Goal: Task Accomplishment & Management: Use online tool/utility

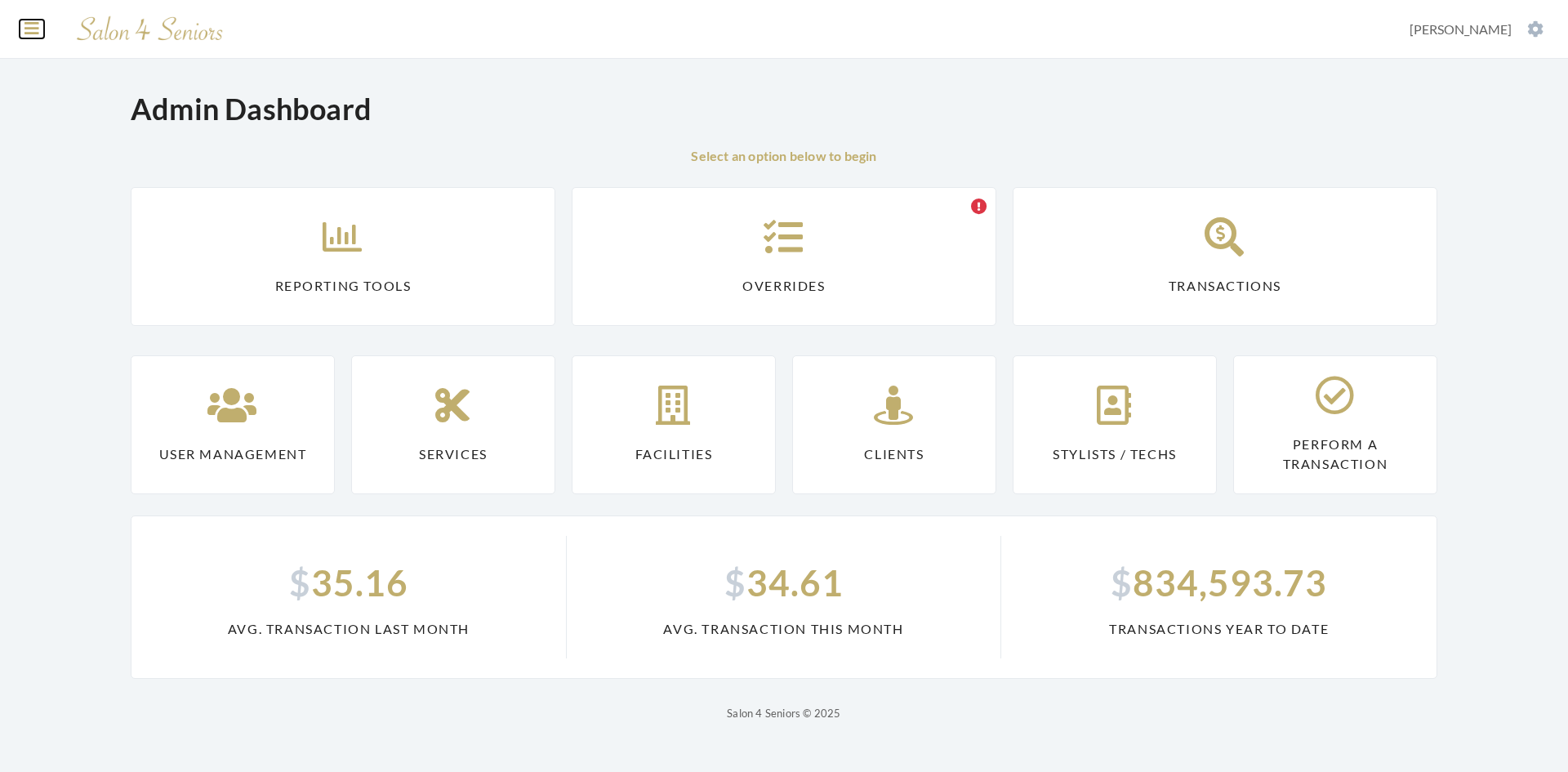
click at [36, 36] on icon at bounding box center [32, 29] width 15 height 17
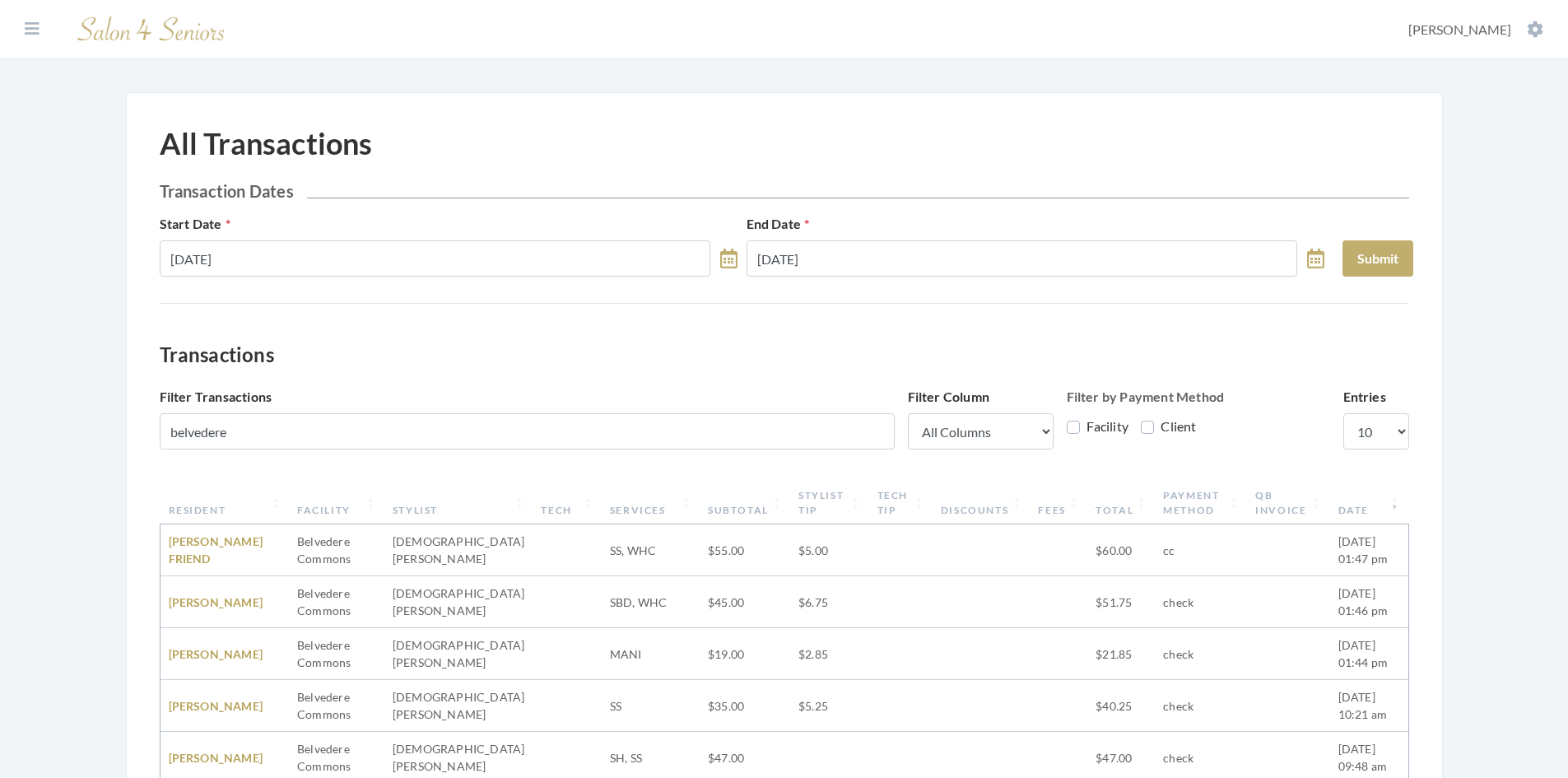
scroll to position [520, 0]
select select "100"
click at [1373, 258] on button "Submit" at bounding box center [1377, 258] width 71 height 36
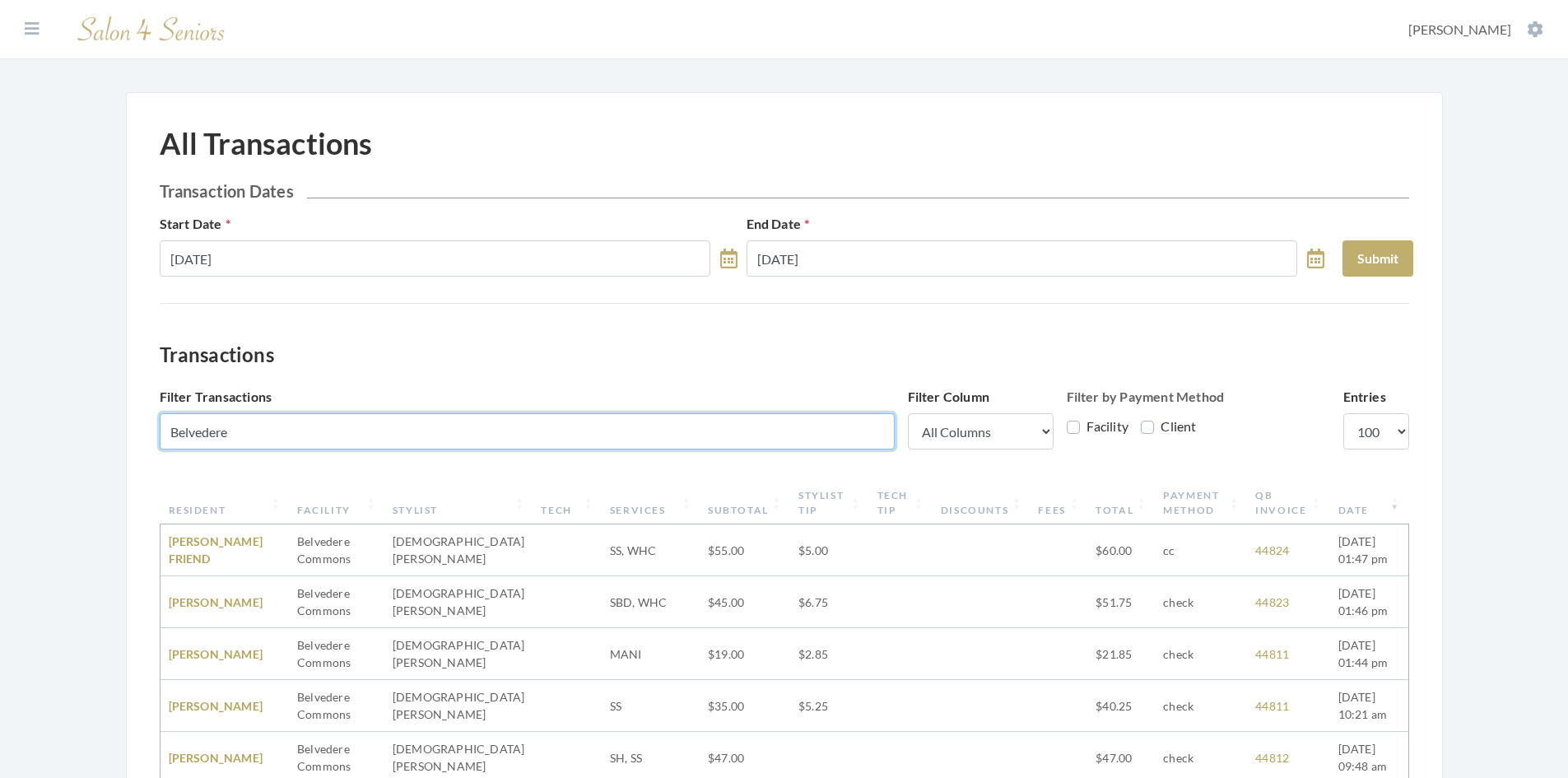
click at [425, 440] on input "Belvedere" at bounding box center [527, 430] width 735 height 36
click at [871, 435] on input "Belvedere" at bounding box center [527, 430] width 735 height 36
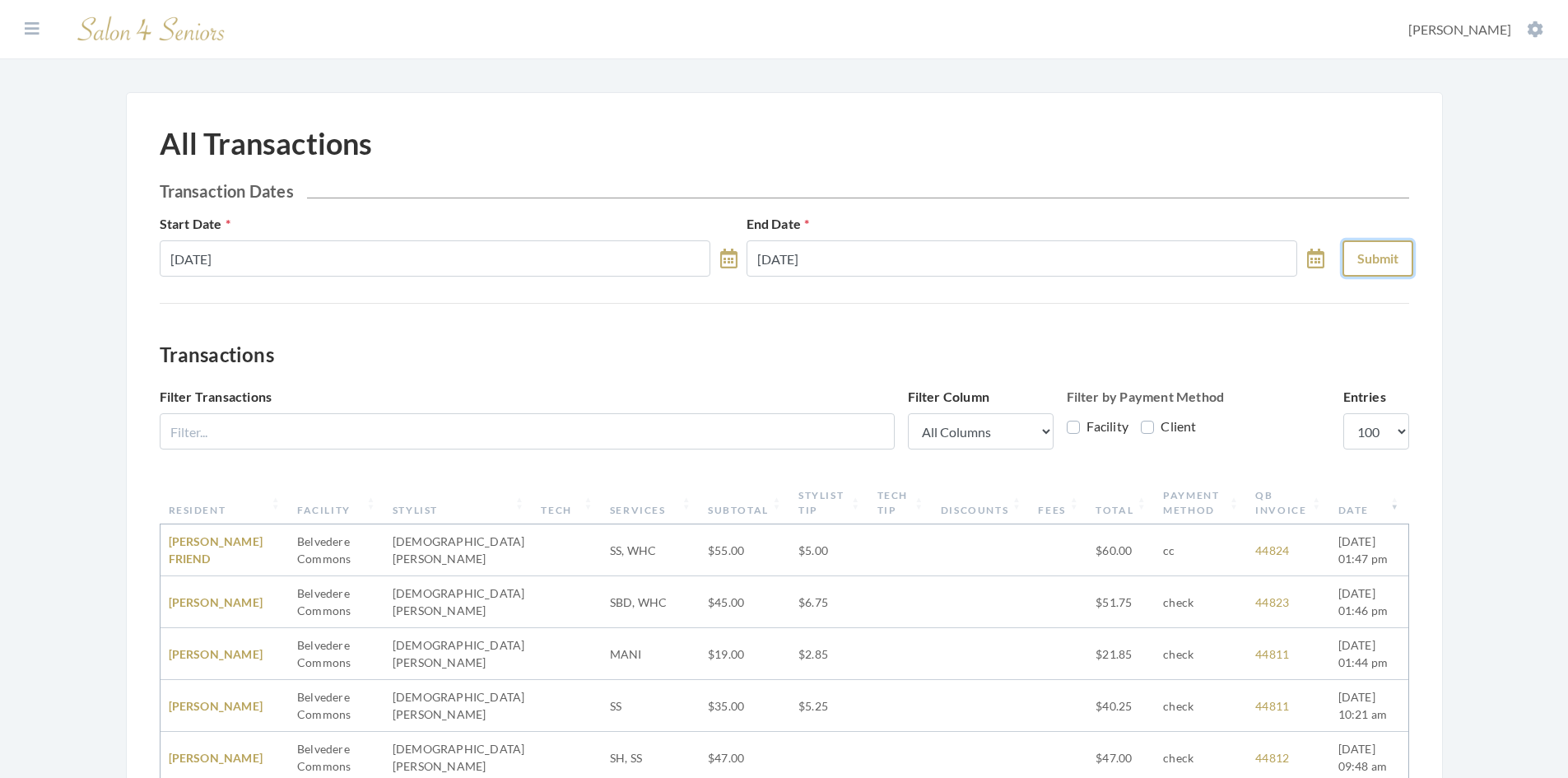
click at [1381, 265] on button "Submit" at bounding box center [1377, 258] width 71 height 36
click at [8, 19] on section "Dashboard Facilities Services All Clients User Management Stylists / Techs Repo…" at bounding box center [784, 29] width 1568 height 59
click at [26, 29] on icon at bounding box center [33, 29] width 15 height 17
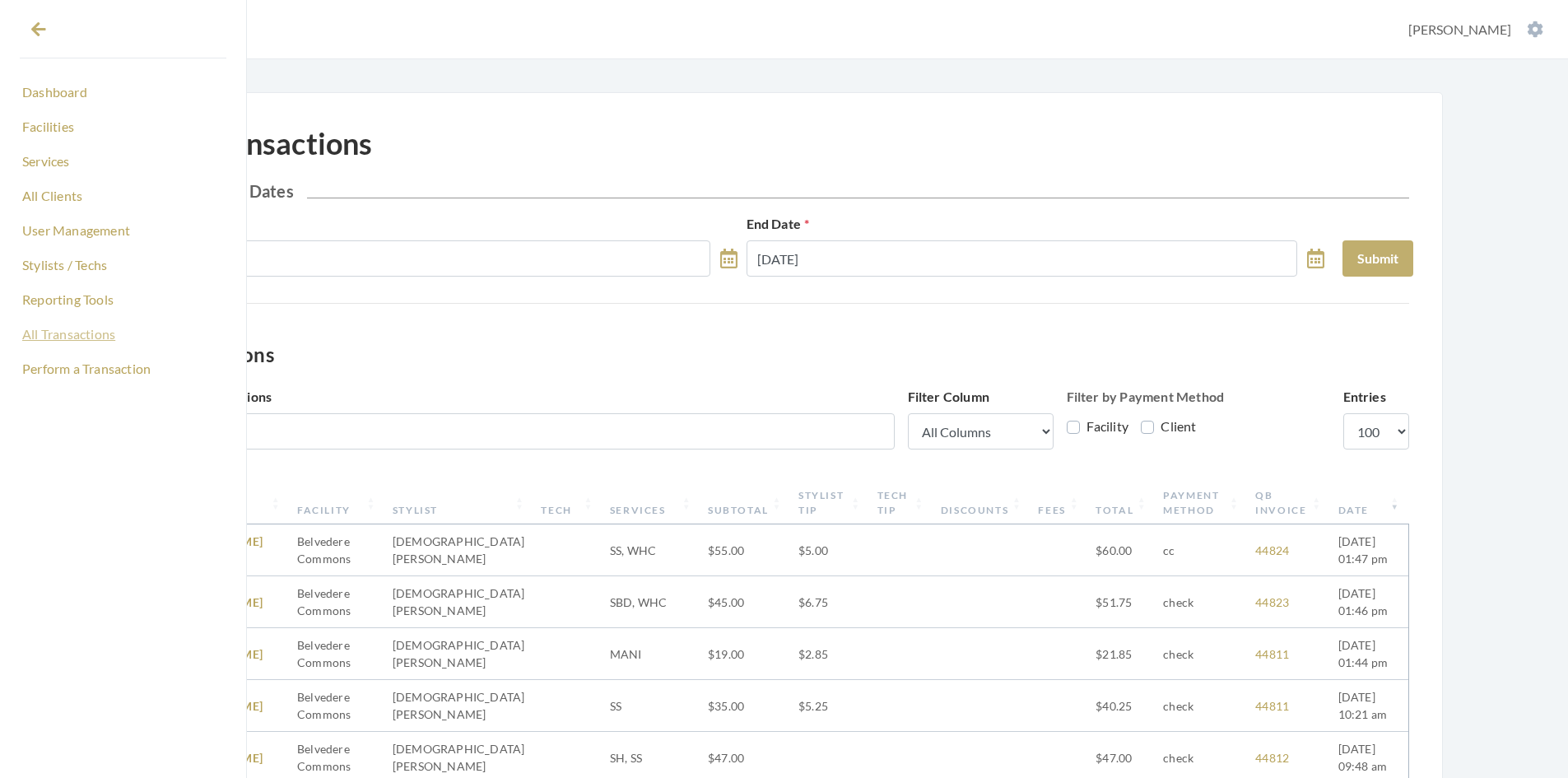
click at [81, 336] on link "All Transactions" at bounding box center [123, 333] width 206 height 28
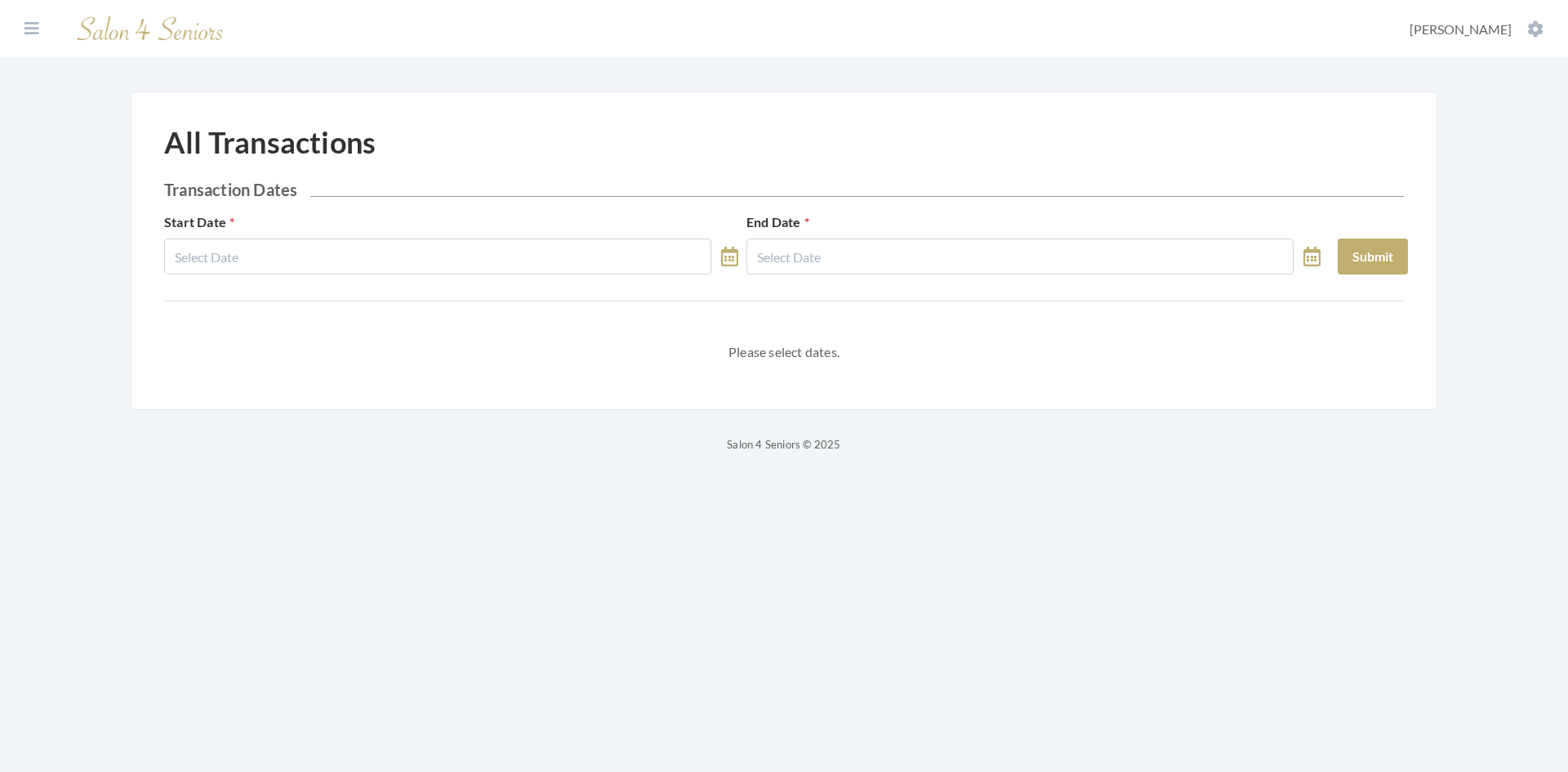
select select "8"
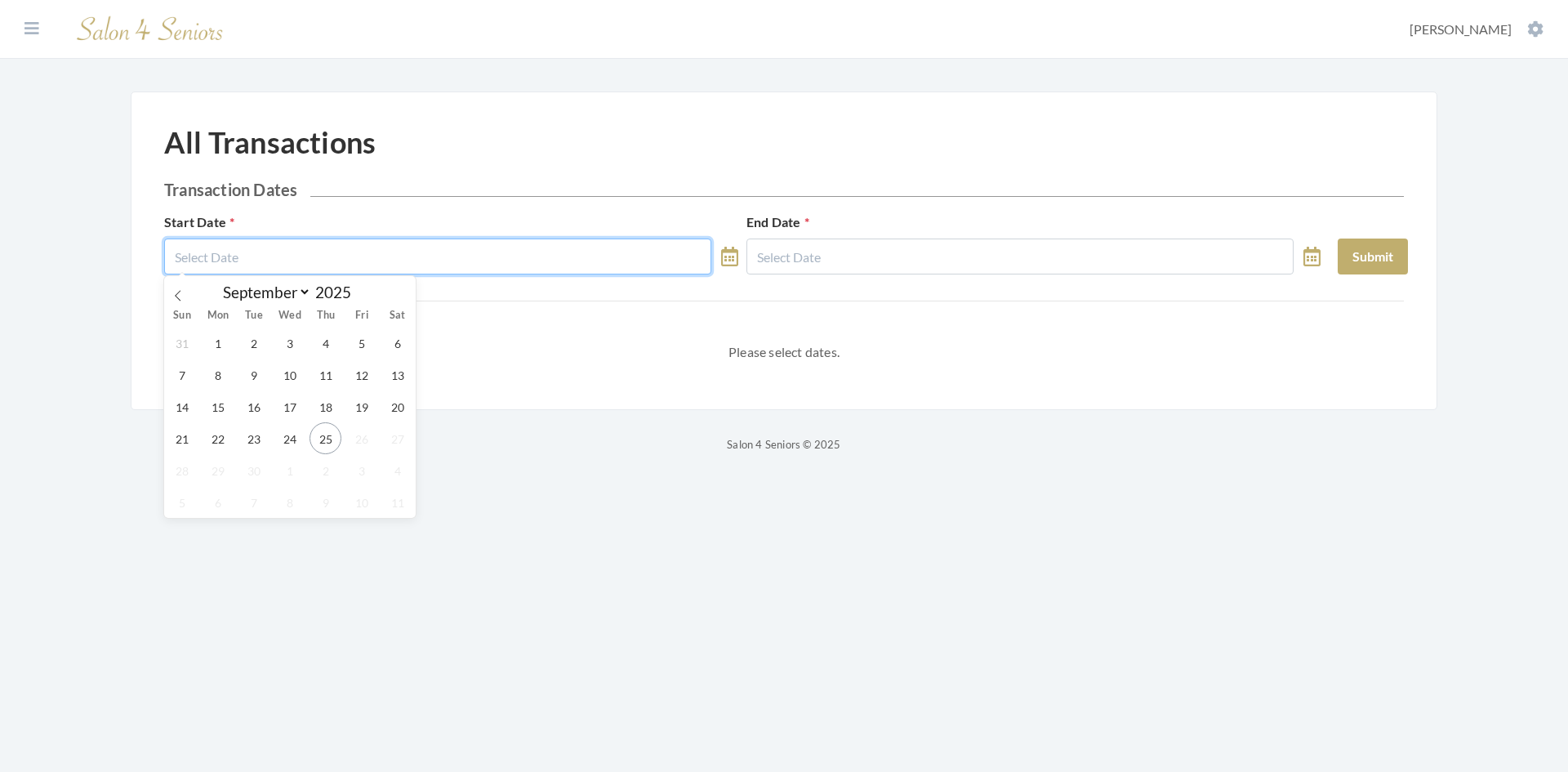
click at [380, 269] on input "text" at bounding box center [438, 256] width 547 height 36
click at [226, 347] on span "1" at bounding box center [217, 342] width 32 height 32
type input "[DATE]"
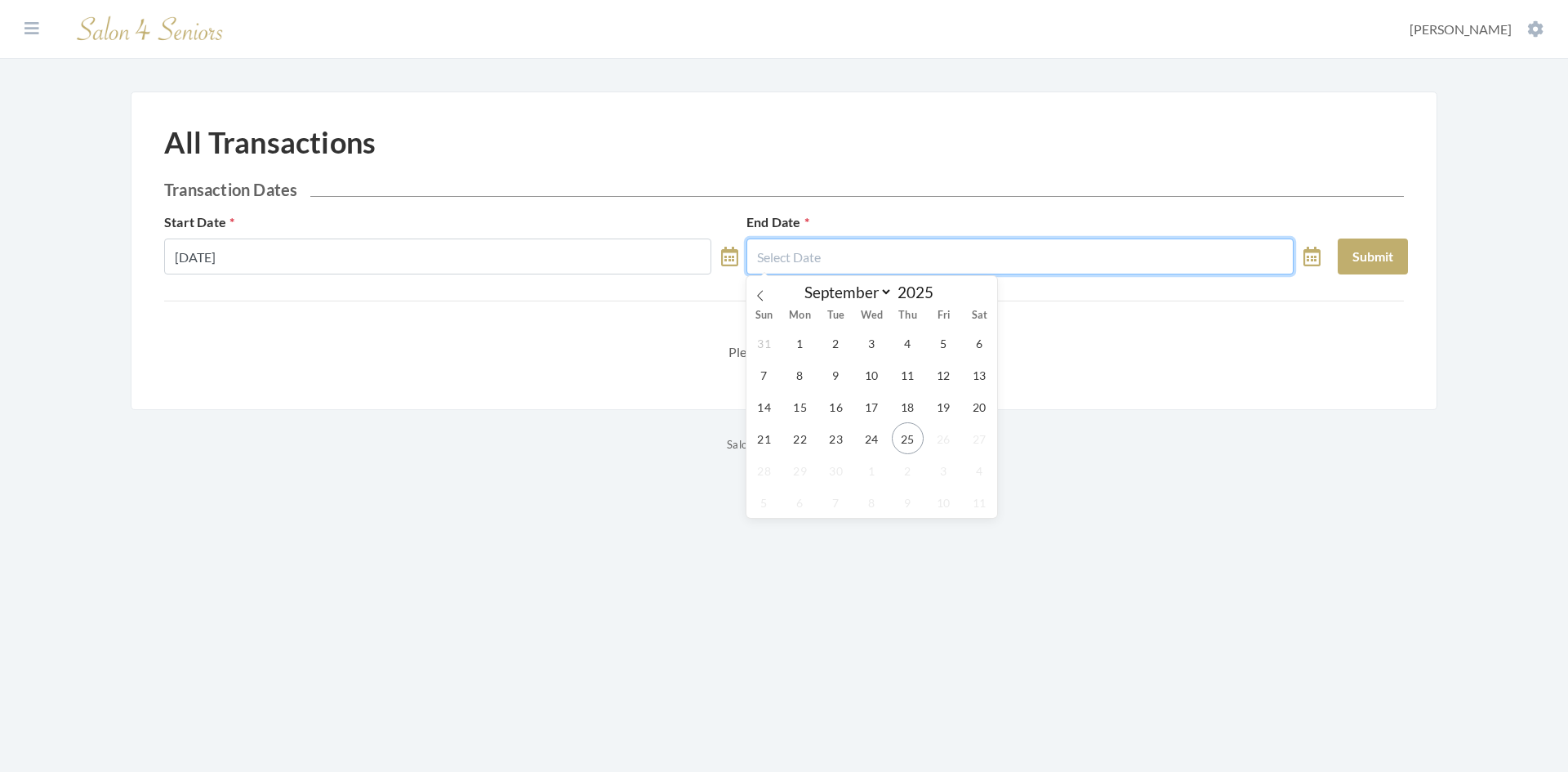
click at [782, 272] on input "text" at bounding box center [1020, 256] width 547 height 36
click at [912, 436] on span "25" at bounding box center [907, 438] width 32 height 32
type input "[DATE]"
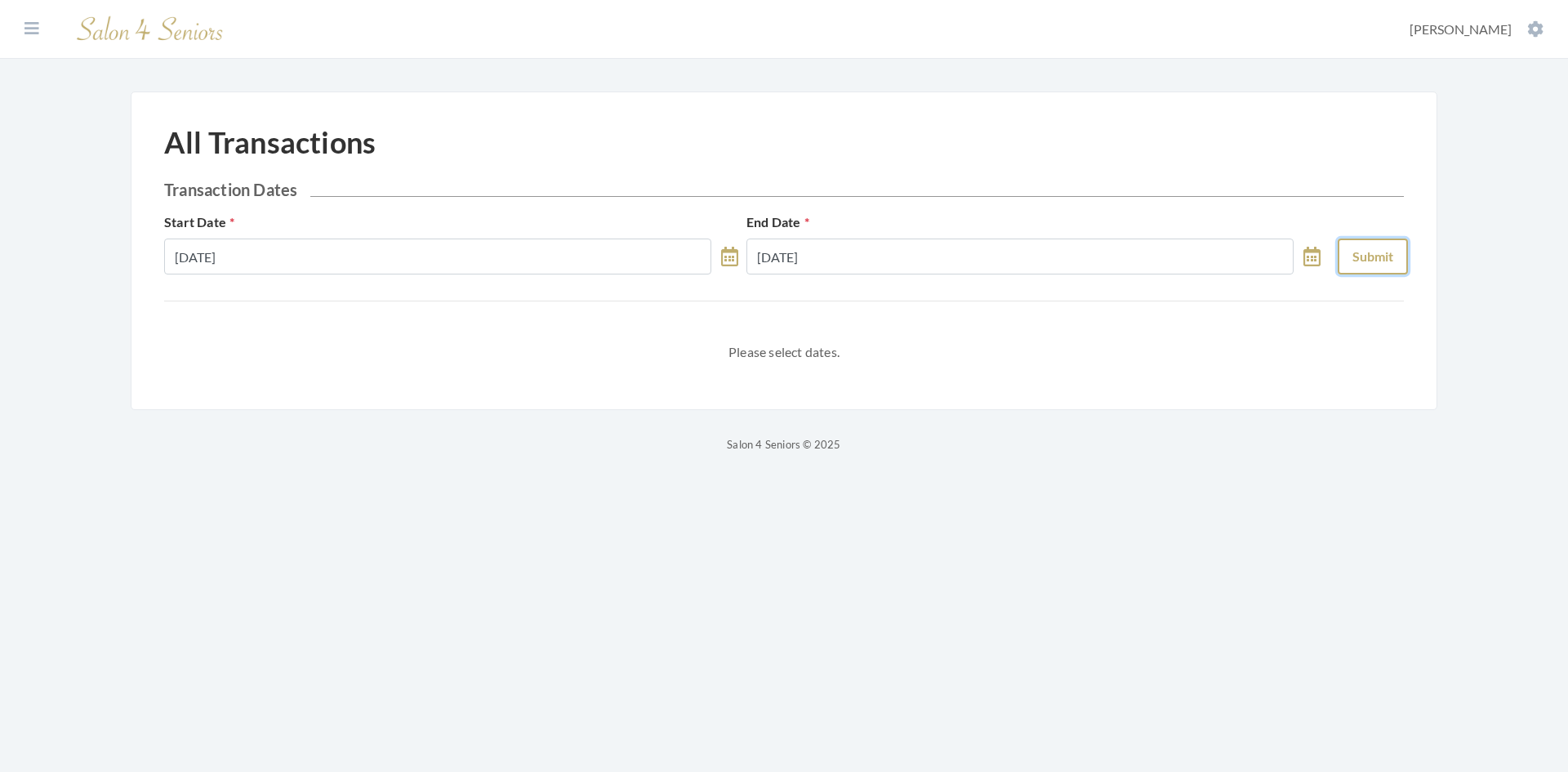
click at [1378, 249] on button "Submit" at bounding box center [1372, 256] width 70 height 36
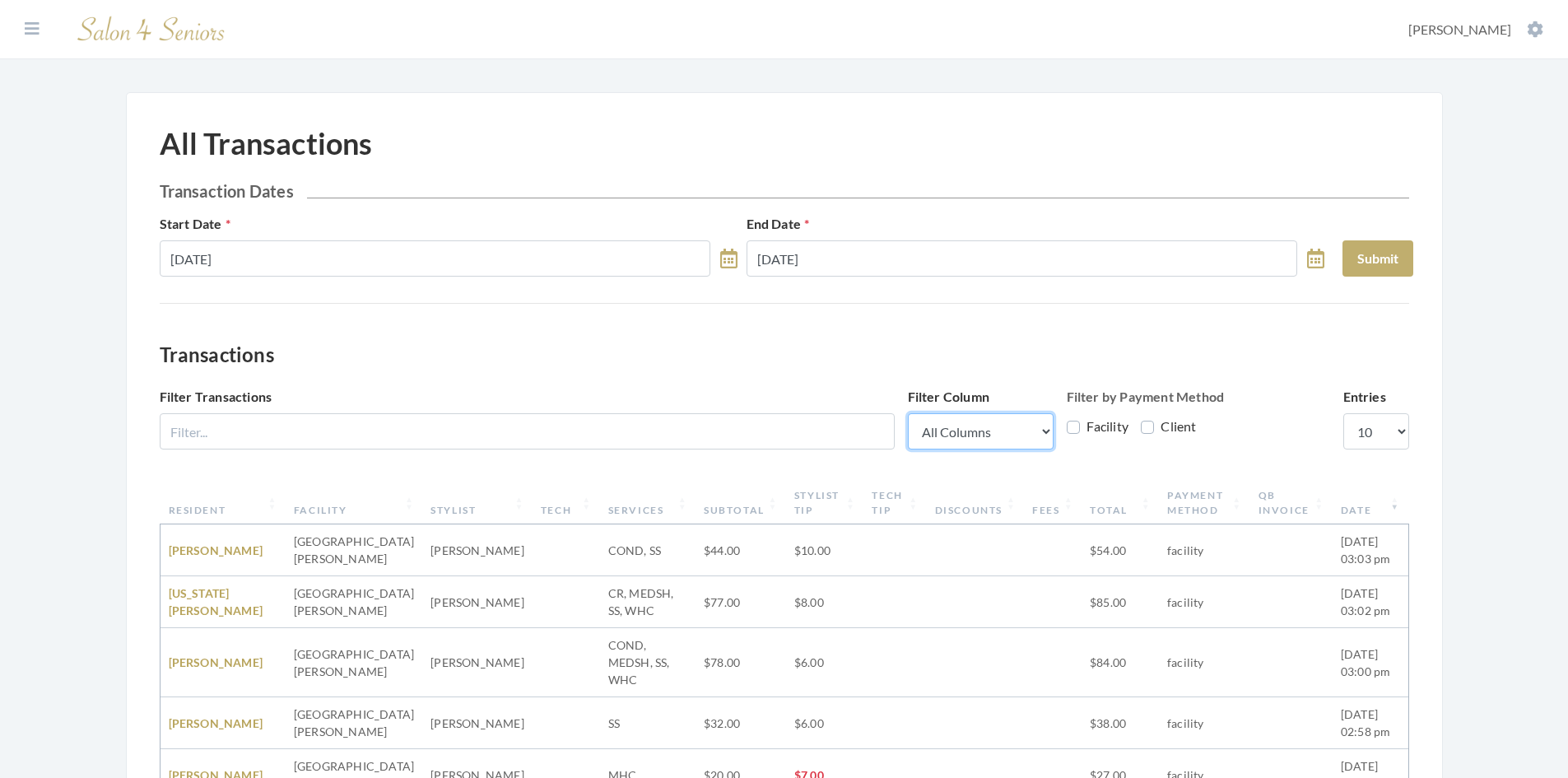
click at [991, 430] on select "All Columns Resident Facility Stylist Tech Services Subtotal Stylist Tip Tech T…" at bounding box center [980, 430] width 145 height 36
click at [1045, 347] on h3 "Transactions" at bounding box center [784, 355] width 1250 height 24
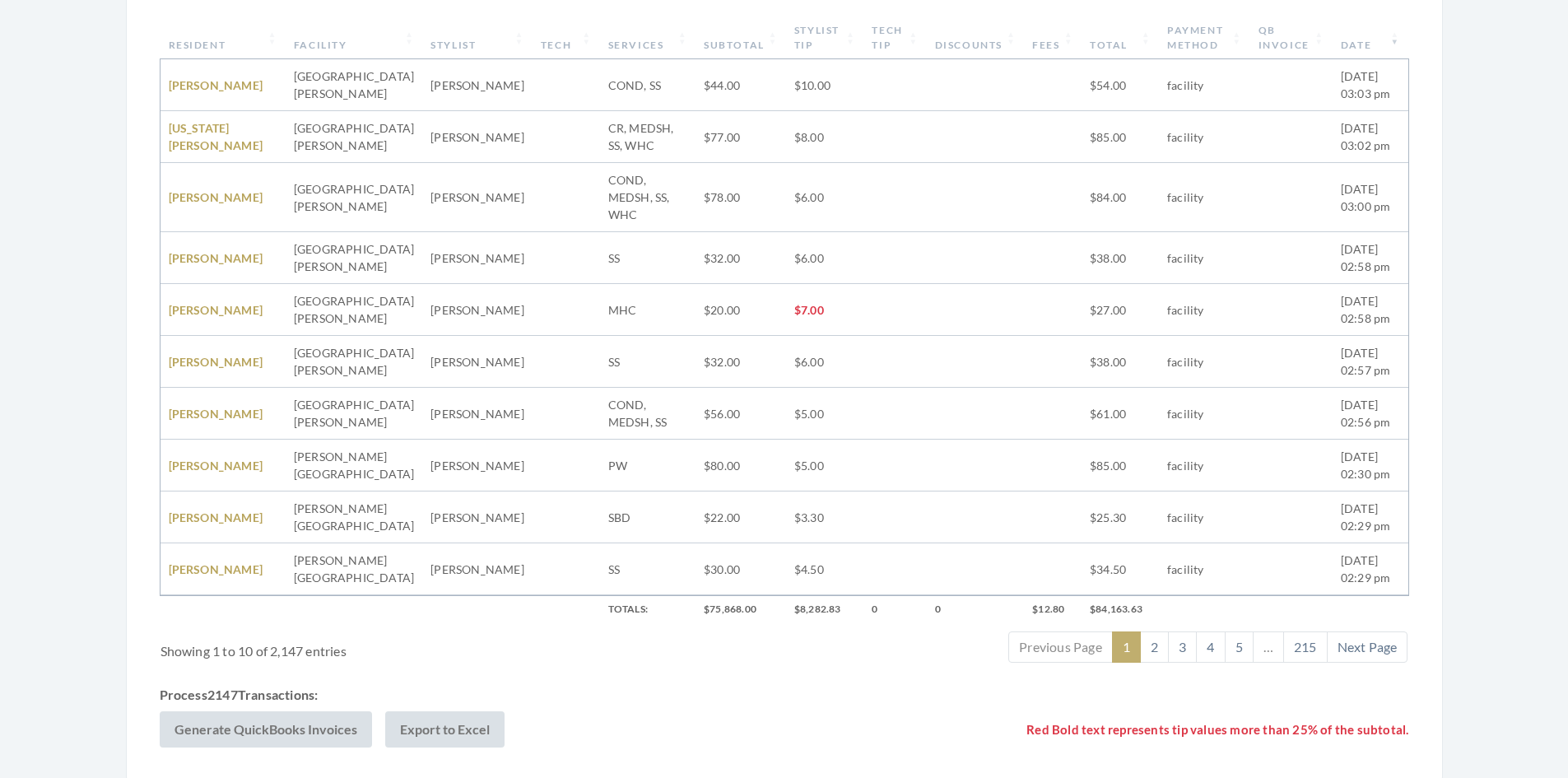
scroll to position [520, 0]
